Goal: Task Accomplishment & Management: Complete application form

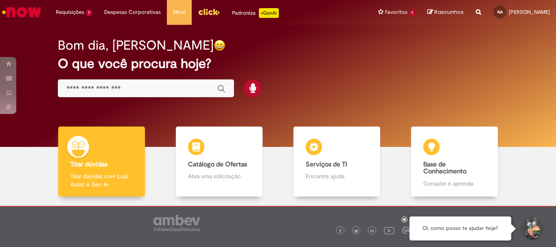
click at [81, 88] on input "Basta digitar aqui" at bounding box center [137, 88] width 143 height 9
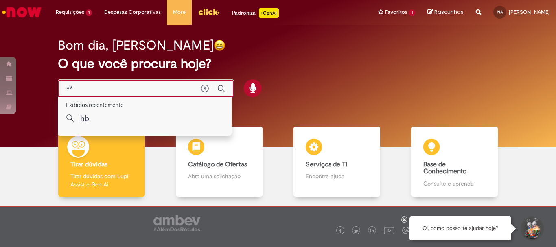
type input "*"
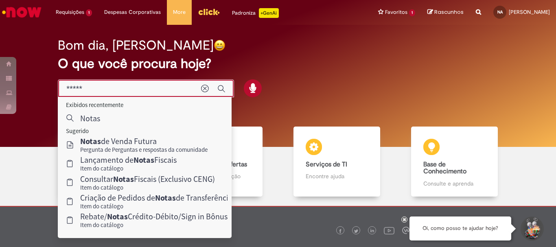
scroll to position [40, 0]
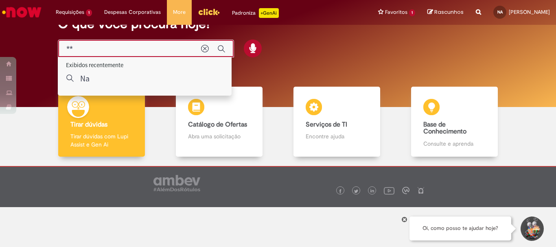
type input "*"
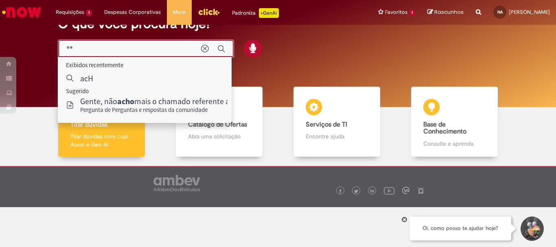
type input "*"
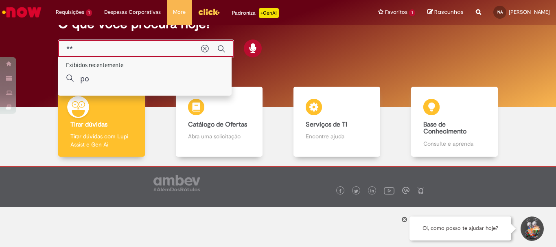
type input "*"
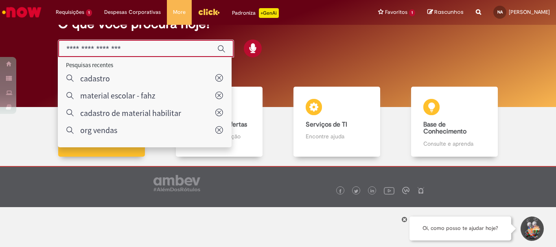
drag, startPoint x: 545, startPoint y: 0, endPoint x: 97, endPoint y: 47, distance: 450.3
click at [97, 47] on input "Basta digitar aqui" at bounding box center [137, 48] width 143 height 9
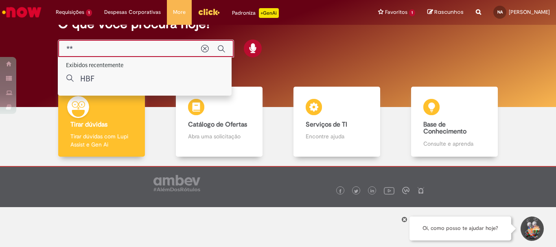
type input "*"
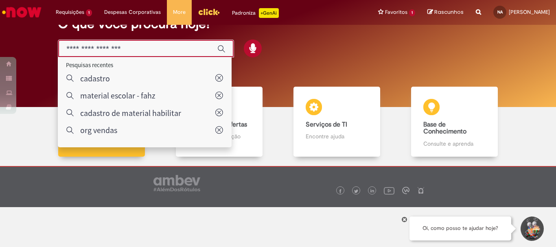
drag, startPoint x: 198, startPoint y: 4, endPoint x: 290, endPoint y: 49, distance: 102.2
click at [297, 46] on div "Bom dia, [PERSON_NAME] O que você procura hoje?" at bounding box center [278, 27] width 469 height 69
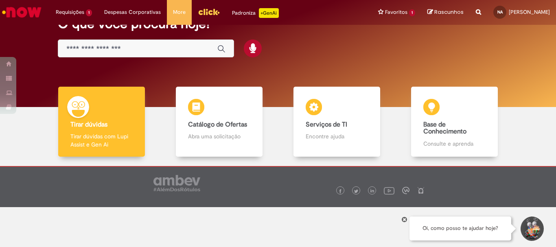
click at [90, 49] on input "Basta digitar aqui" at bounding box center [137, 48] width 143 height 9
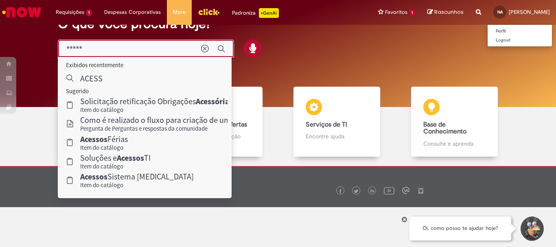
type input "*****"
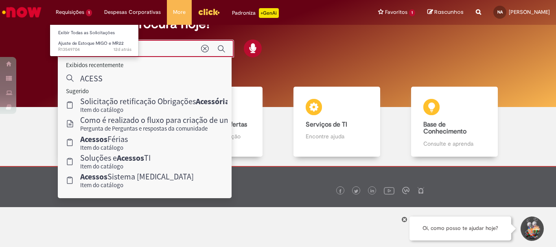
drag, startPoint x: 553, startPoint y: 2, endPoint x: 70, endPoint y: 12, distance: 482.8
click at [70, 12] on li "Requisições 1 Exibir Todas as Solicitações Ajuste de Estoque MIGO e MR22 12d at…" at bounding box center [74, 12] width 48 height 24
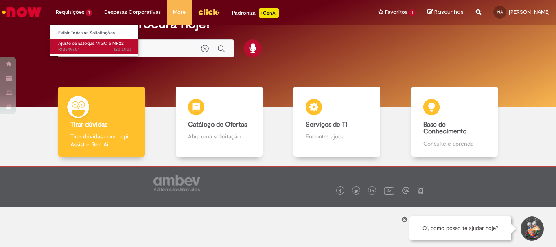
click at [72, 46] on span "12d atrás 12 dias atrás R13549704" at bounding box center [94, 49] width 73 height 7
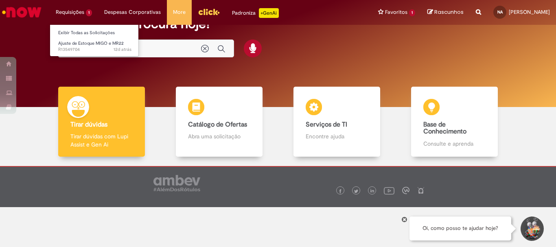
click at [72, 13] on li "Requisições 1 Exibir Todas as Solicitações Ajuste de Estoque MIGO e MR22 12d at…" at bounding box center [74, 12] width 48 height 24
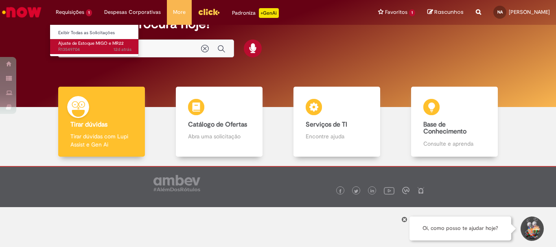
click at [76, 45] on span "Ajuste de Estoque MIGO e MR22" at bounding box center [90, 43] width 65 height 6
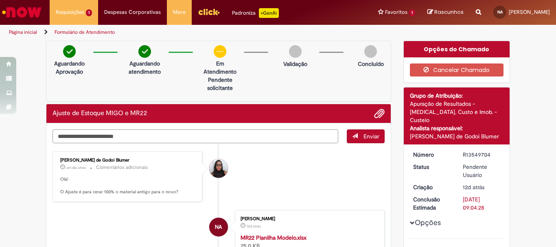
click at [98, 129] on textarea "Digite sua mensagem aqui..." at bounding box center [195, 136] width 286 height 14
type textarea "*"
type textarea "***"
click at [370, 137] on span "Enviar" at bounding box center [371, 136] width 16 height 7
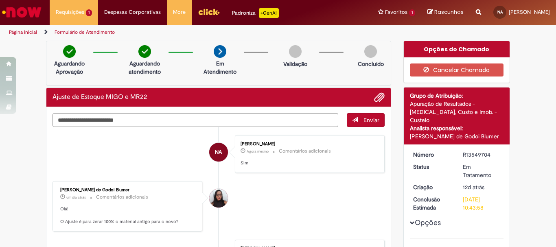
click at [103, 121] on textarea "Digite sua mensagem aqui..." at bounding box center [195, 120] width 286 height 14
type textarea "**********"
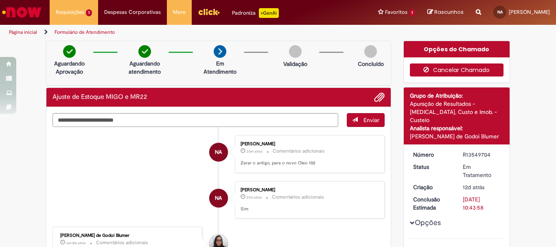
click at [447, 66] on button "Cancelar Chamado" at bounding box center [457, 69] width 94 height 13
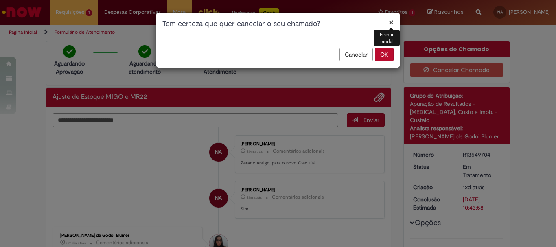
click at [381, 55] on button "OK" at bounding box center [384, 55] width 19 height 14
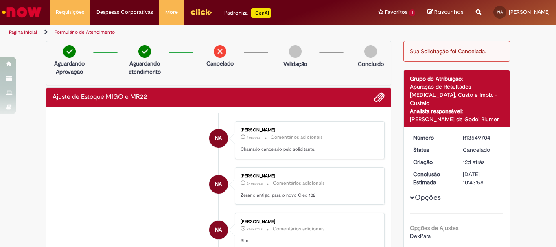
click at [11, 9] on img "Ir para a Homepage" at bounding box center [22, 12] width 42 height 16
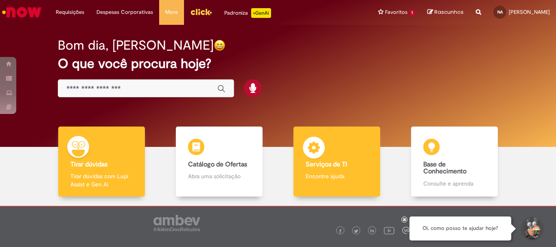
click at [329, 158] on div "Serviços de TI Serviços de TI Encontre ajuda" at bounding box center [336, 161] width 86 height 70
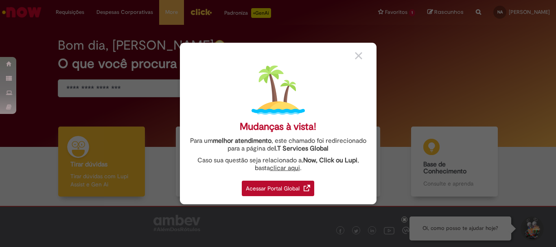
click at [288, 189] on div "Acessar Portal Global" at bounding box center [278, 188] width 72 height 15
